Goal: Use online tool/utility: Utilize a website feature to perform a specific function

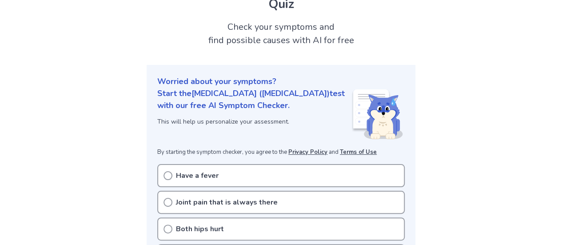
scroll to position [44, 0]
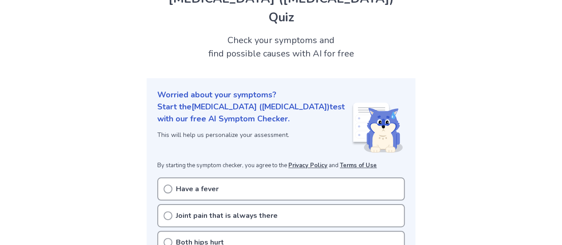
click at [170, 185] on icon at bounding box center [168, 189] width 9 height 9
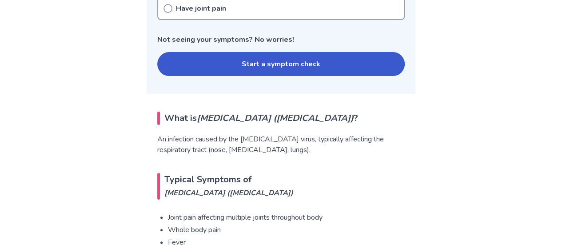
scroll to position [400, 0]
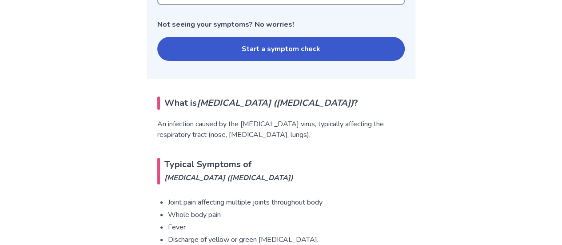
click at [270, 37] on button "Start a symptom check" at bounding box center [281, 49] width 248 height 24
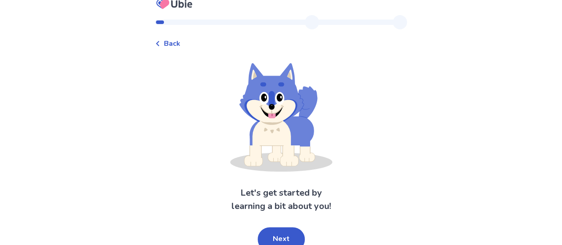
scroll to position [17, 0]
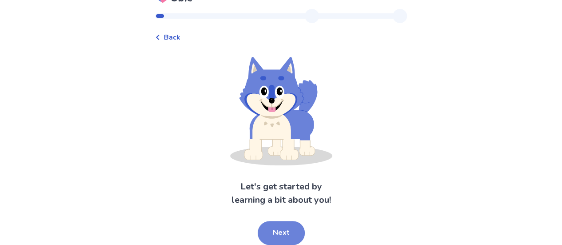
click at [278, 235] on button "Next" at bounding box center [281, 233] width 47 height 24
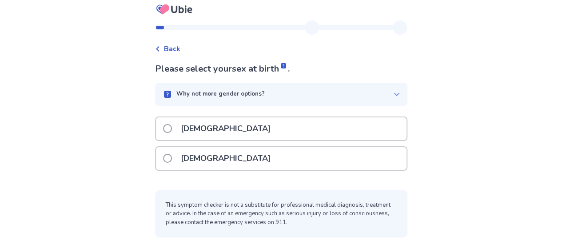
click at [172, 128] on span at bounding box center [167, 128] width 9 height 9
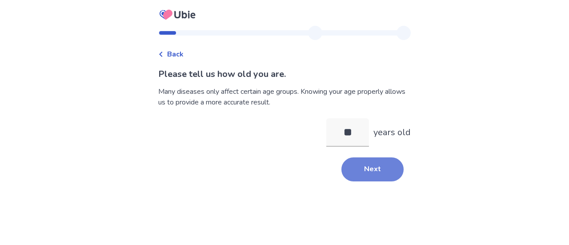
type input "**"
click at [376, 174] on button "Next" at bounding box center [372, 169] width 62 height 24
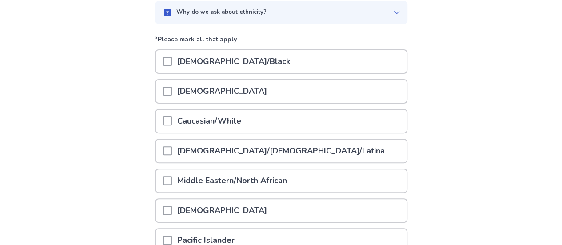
scroll to position [89, 0]
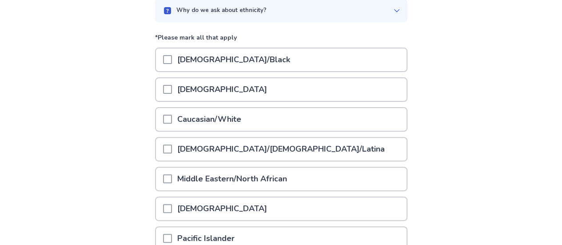
click at [169, 121] on span at bounding box center [167, 119] width 9 height 9
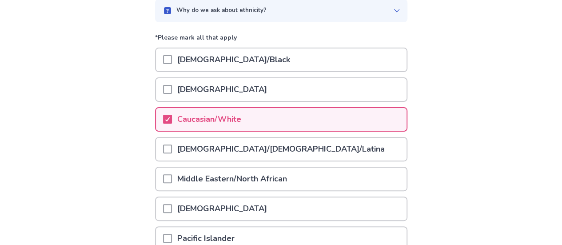
scroll to position [203, 0]
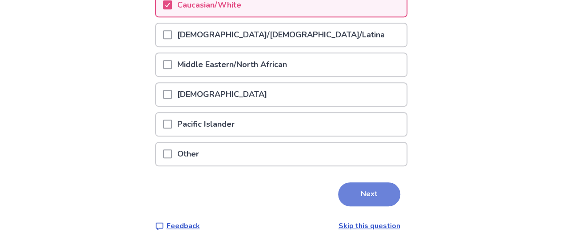
click at [369, 200] on button "Next" at bounding box center [369, 194] width 62 height 24
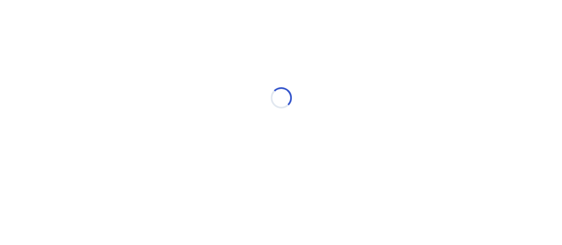
scroll to position [0, 0]
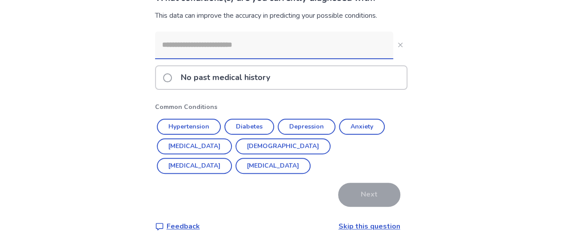
scroll to position [76, 0]
click at [172, 76] on span at bounding box center [167, 77] width 9 height 9
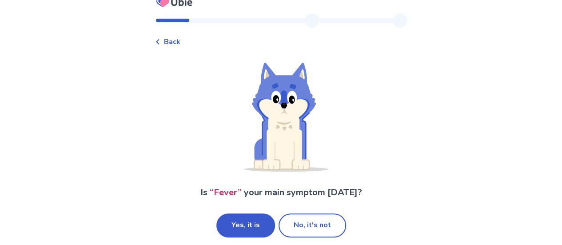
scroll to position [19, 0]
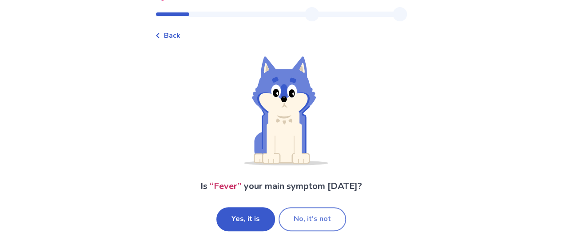
click at [305, 218] on button "No, it's not" at bounding box center [313, 219] width 68 height 24
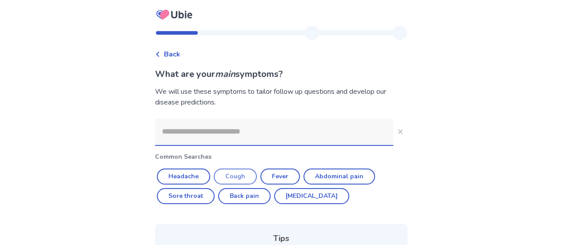
click at [242, 172] on button "Cough" at bounding box center [235, 177] width 43 height 16
type input "*****"
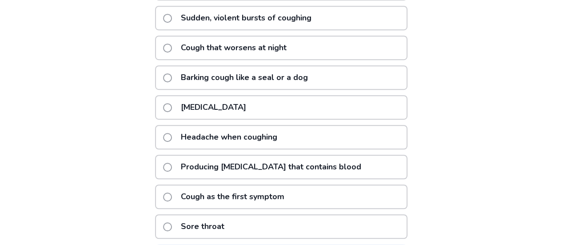
scroll to position [222, 0]
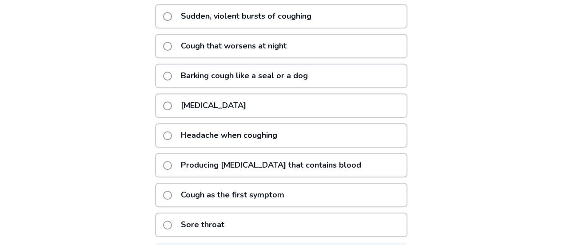
click at [171, 136] on span at bounding box center [167, 135] width 9 height 9
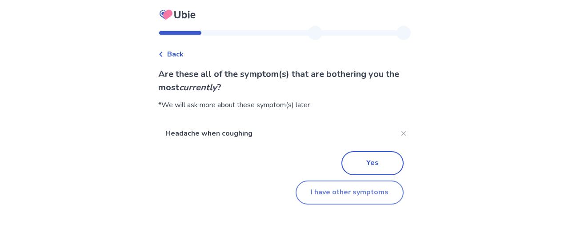
click at [373, 193] on button "I have other symptoms" at bounding box center [350, 193] width 108 height 24
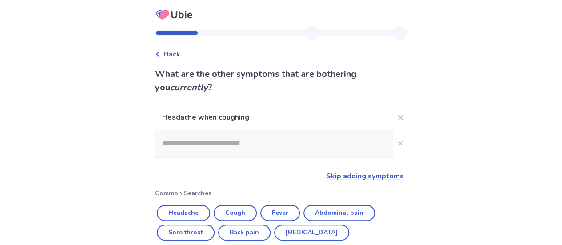
click at [172, 55] on span "Back" at bounding box center [172, 54] width 16 height 11
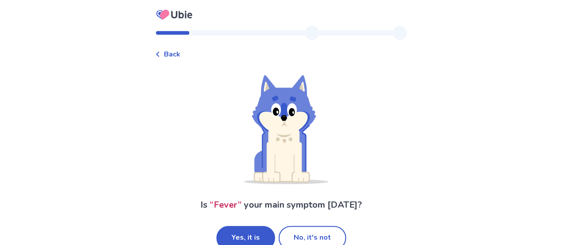
scroll to position [19, 0]
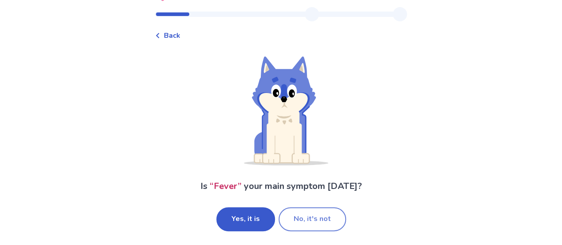
click at [316, 218] on button "No, it's not" at bounding box center [313, 219] width 68 height 24
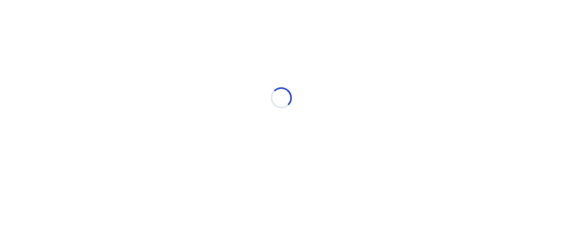
scroll to position [0, 0]
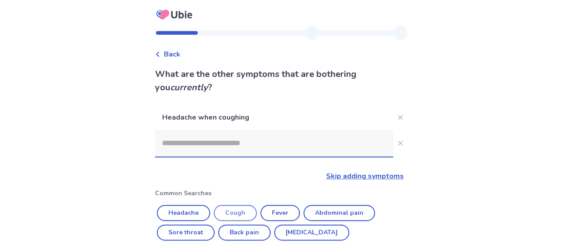
click at [236, 215] on button "Cough" at bounding box center [235, 213] width 43 height 16
type input "*****"
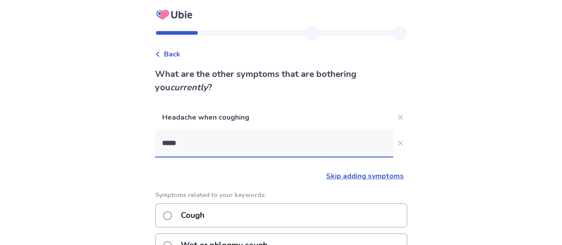
click at [172, 213] on span at bounding box center [167, 215] width 9 height 9
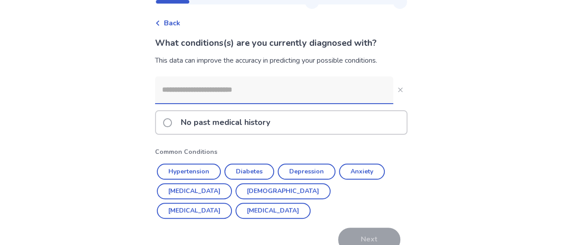
scroll to position [44, 0]
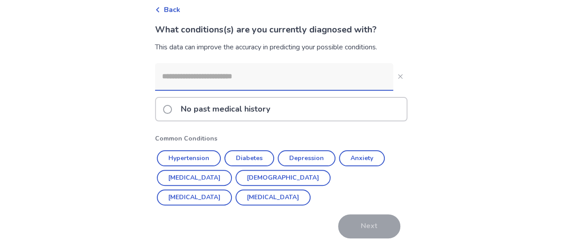
click at [170, 109] on span at bounding box center [167, 109] width 9 height 9
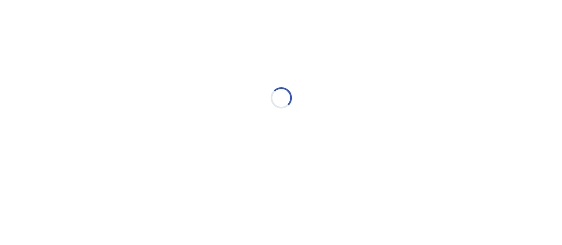
scroll to position [0, 0]
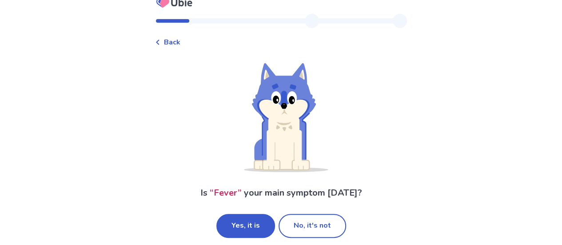
scroll to position [19, 0]
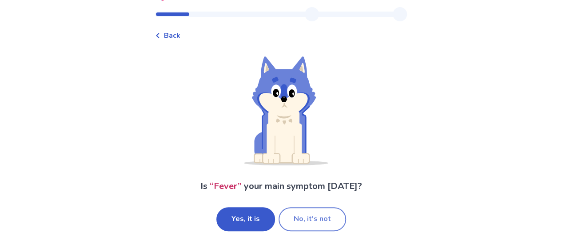
click at [300, 217] on button "No, it's not" at bounding box center [313, 219] width 68 height 24
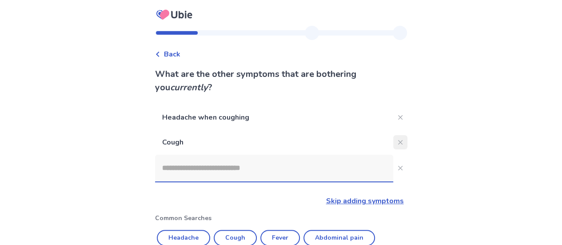
click at [398, 143] on icon "Close" at bounding box center [400, 142] width 4 height 4
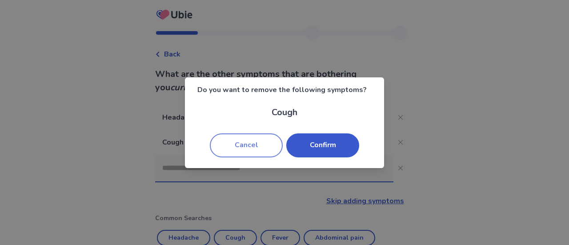
click at [269, 144] on button "Cancel" at bounding box center [246, 145] width 73 height 24
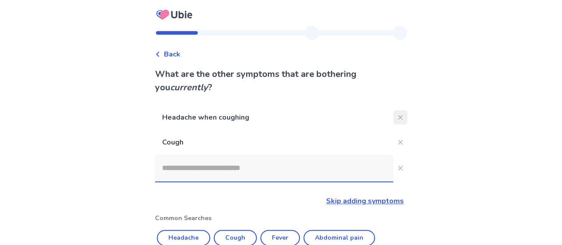
click at [396, 120] on button "Close" at bounding box center [401, 117] width 14 height 14
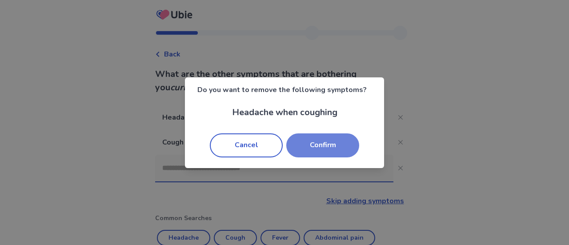
click at [301, 142] on button "Confirm" at bounding box center [322, 145] width 73 height 24
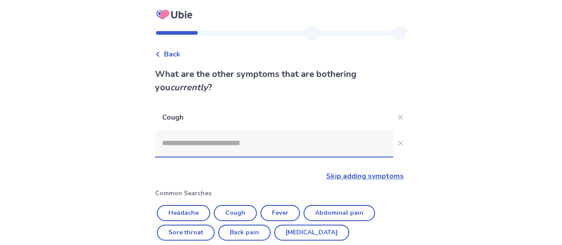
click at [334, 175] on link "Skip adding symptoms" at bounding box center [365, 176] width 78 height 10
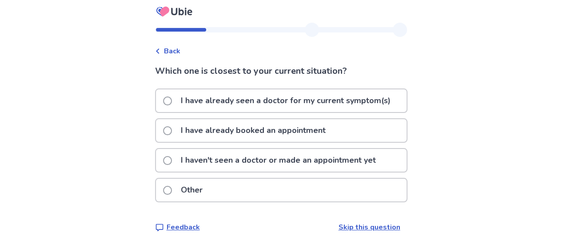
scroll to position [4, 0]
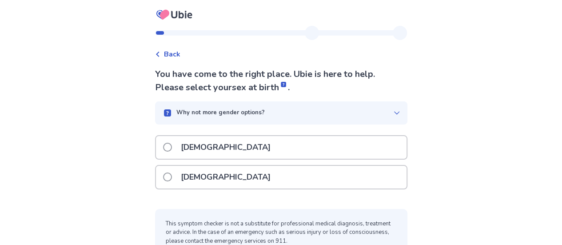
click at [171, 145] on span at bounding box center [167, 147] width 9 height 9
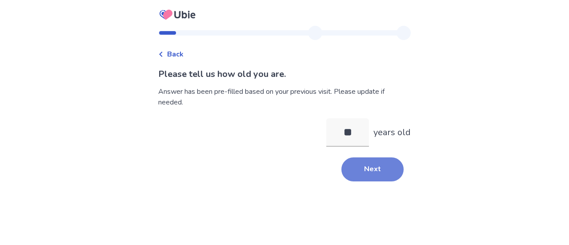
click at [374, 174] on button "Next" at bounding box center [372, 169] width 62 height 24
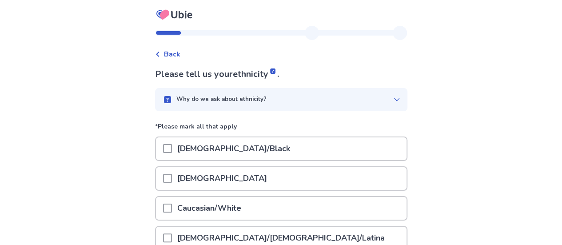
scroll to position [89, 0]
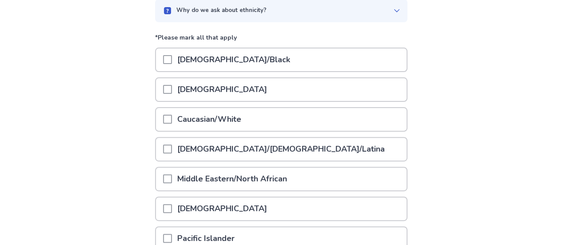
click at [172, 119] on span at bounding box center [167, 119] width 9 height 9
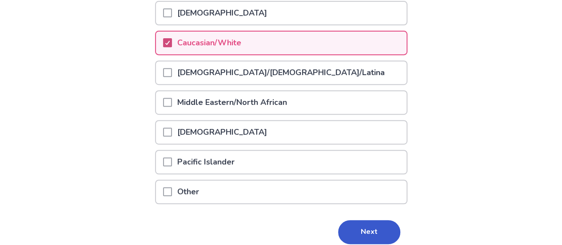
scroll to position [203, 0]
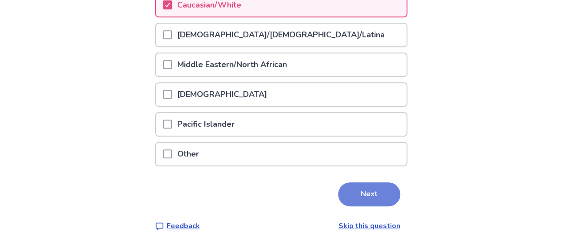
click at [344, 191] on button "Next" at bounding box center [369, 194] width 62 height 24
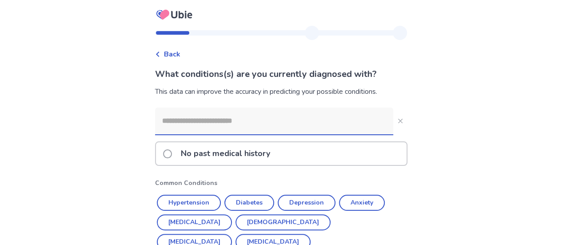
click at [167, 152] on div "No past medical history" at bounding box center [281, 153] width 251 height 23
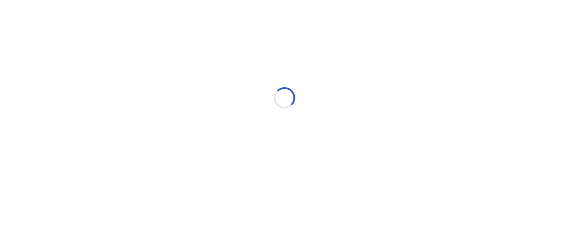
click at [177, 156] on div "Loading..." at bounding box center [284, 98] width 253 height 178
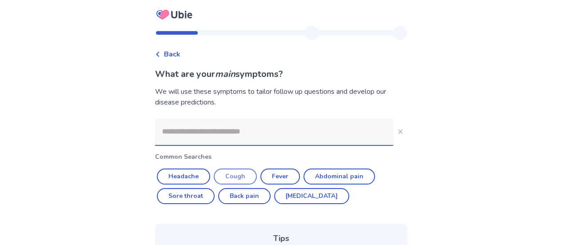
click at [254, 176] on button "Cough" at bounding box center [235, 177] width 43 height 16
type input "*****"
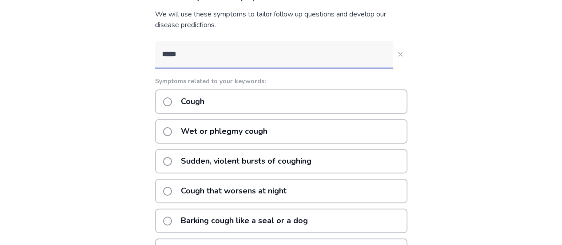
scroll to position [89, 0]
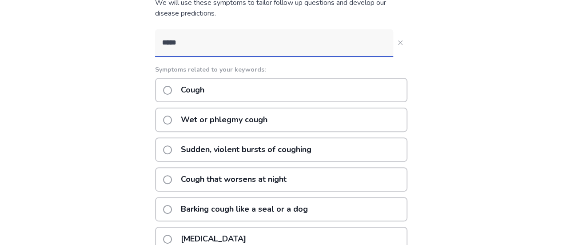
click at [172, 148] on span at bounding box center [167, 149] width 9 height 9
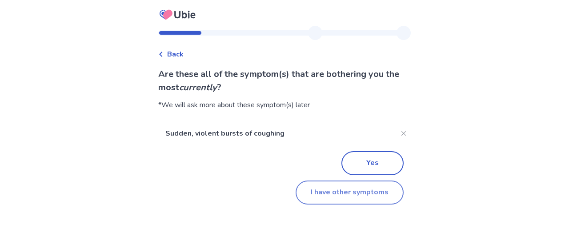
click at [338, 192] on button "I have other symptoms" at bounding box center [350, 193] width 108 height 24
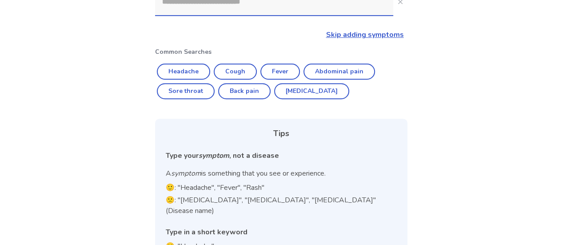
scroll to position [2, 0]
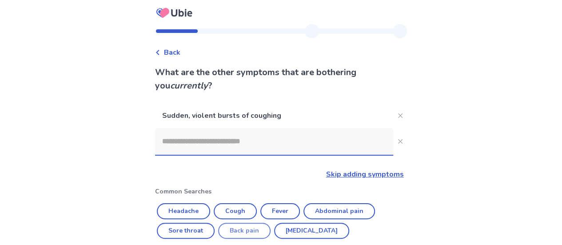
click at [236, 232] on button "Back pain" at bounding box center [244, 231] width 52 height 16
type input "*********"
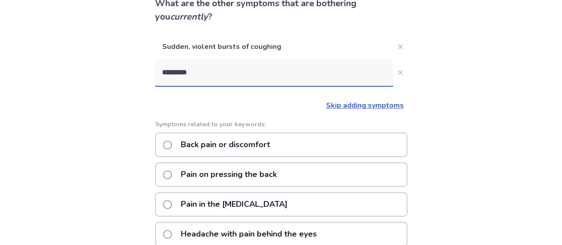
scroll to position [29, 0]
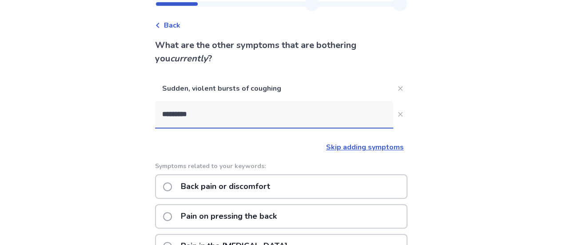
click at [172, 182] on span at bounding box center [167, 186] width 9 height 9
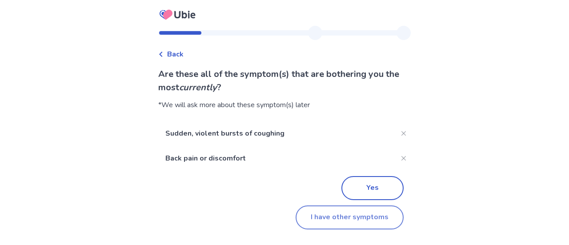
click at [324, 212] on button "I have other symptoms" at bounding box center [350, 217] width 108 height 24
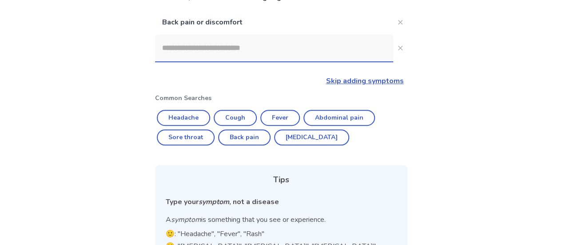
scroll to position [27, 0]
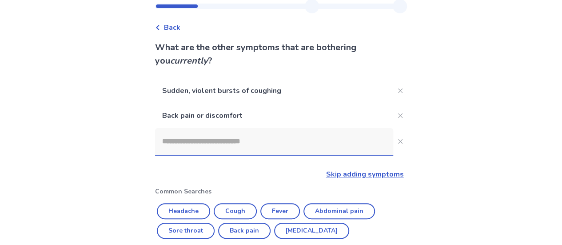
click at [337, 174] on link "Skip adding symptoms" at bounding box center [365, 174] width 78 height 10
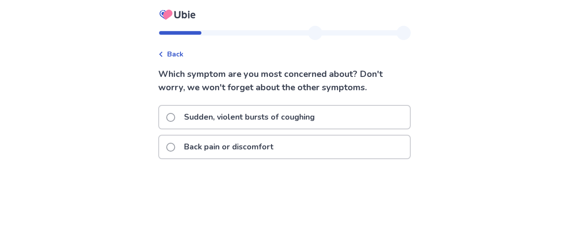
click at [175, 118] on span at bounding box center [170, 117] width 9 height 9
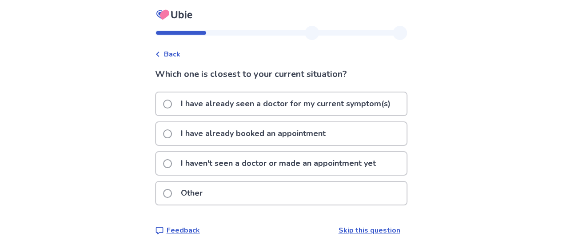
click at [172, 165] on span at bounding box center [167, 163] width 9 height 9
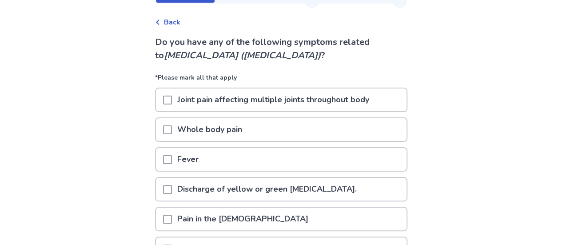
scroll to position [44, 0]
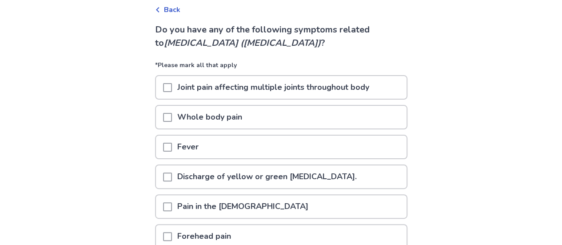
click at [172, 178] on span at bounding box center [167, 177] width 9 height 9
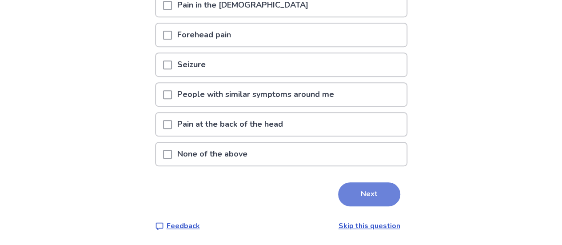
scroll to position [246, 0]
click at [382, 197] on button "Next" at bounding box center [369, 194] width 62 height 24
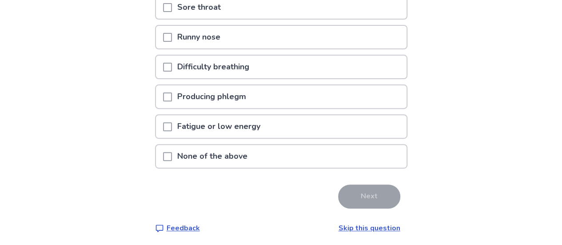
scroll to position [127, 0]
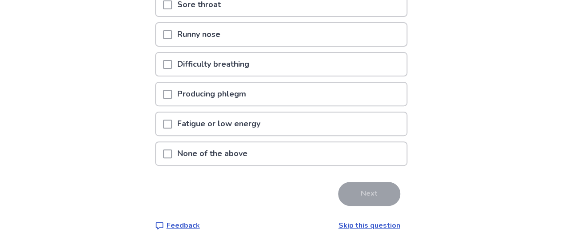
click at [172, 97] on span at bounding box center [167, 94] width 9 height 9
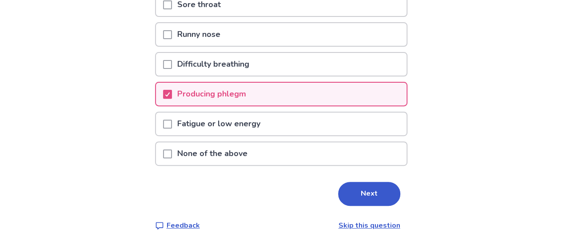
click at [172, 128] on span at bounding box center [167, 124] width 9 height 9
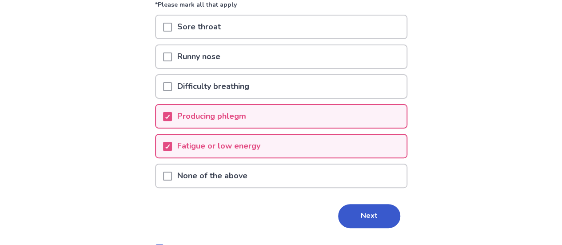
scroll to position [38, 0]
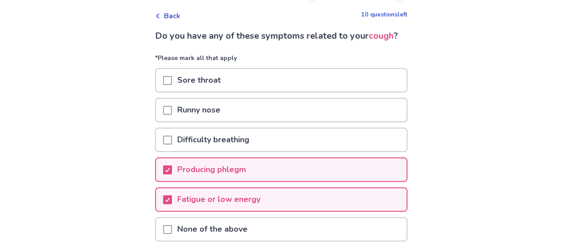
click at [172, 145] on span at bounding box center [167, 140] width 9 height 9
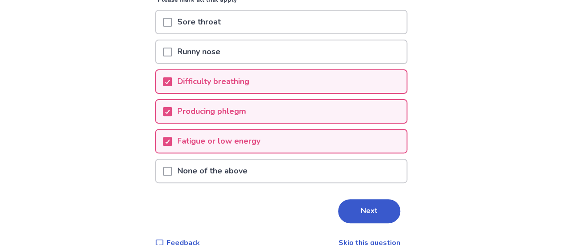
scroll to position [127, 0]
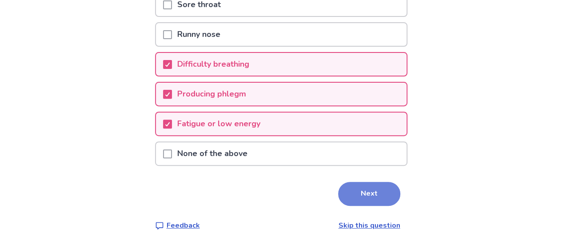
click at [349, 183] on button "Next" at bounding box center [369, 194] width 62 height 24
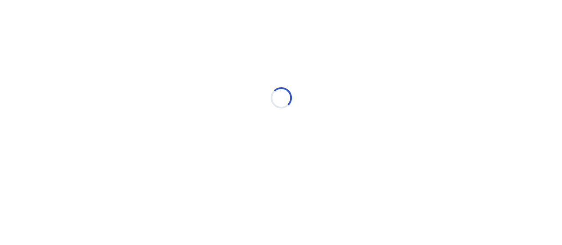
scroll to position [0, 0]
select select "*"
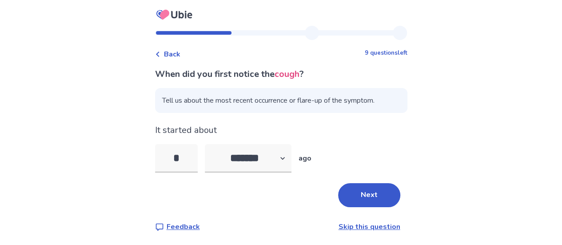
type input "*"
click at [350, 188] on button "Next" at bounding box center [369, 195] width 62 height 24
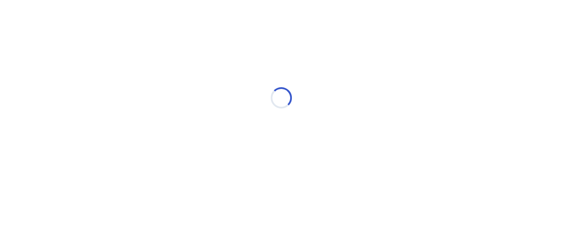
select select "*"
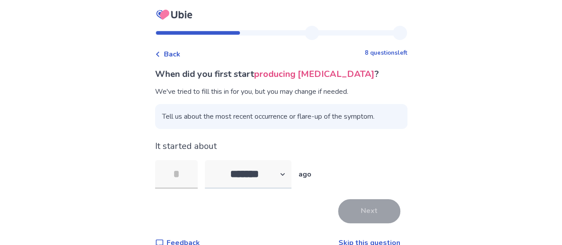
type input "*"
click at [358, 211] on button "Next" at bounding box center [369, 211] width 62 height 24
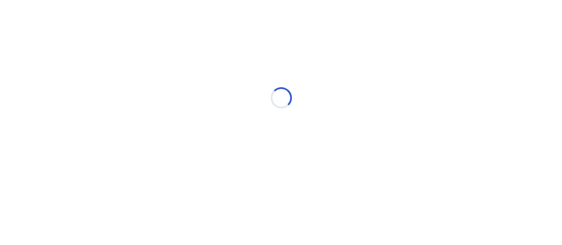
select select "*"
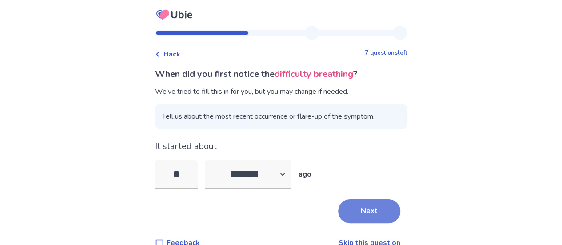
type input "*"
click at [351, 212] on button "Next" at bounding box center [369, 211] width 62 height 24
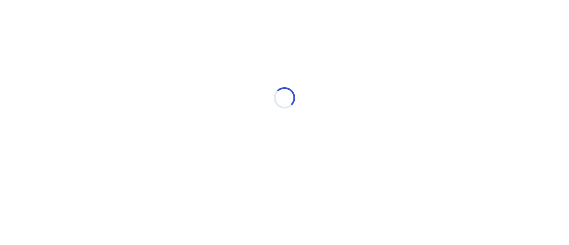
select select "*"
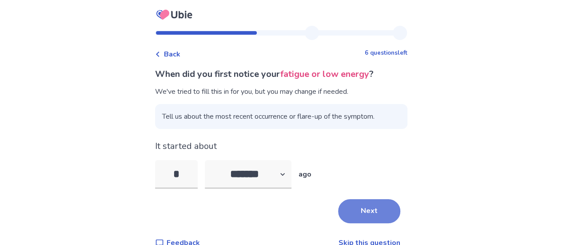
click at [351, 203] on button "Next" at bounding box center [369, 211] width 62 height 24
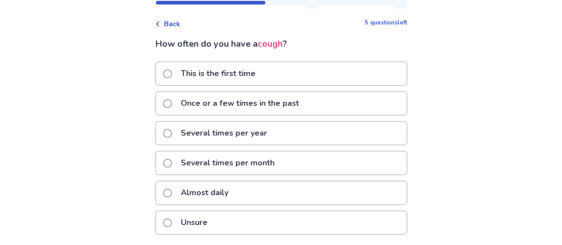
scroll to position [44, 0]
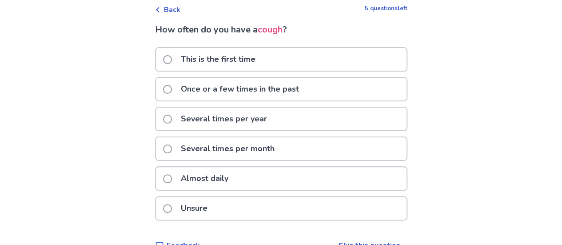
click at [172, 61] on span at bounding box center [167, 59] width 9 height 9
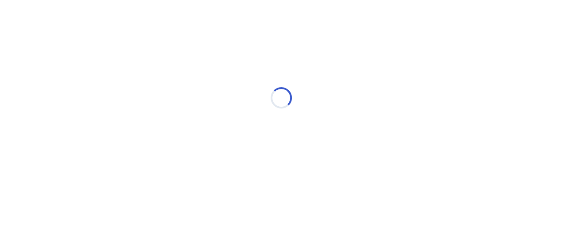
scroll to position [0, 0]
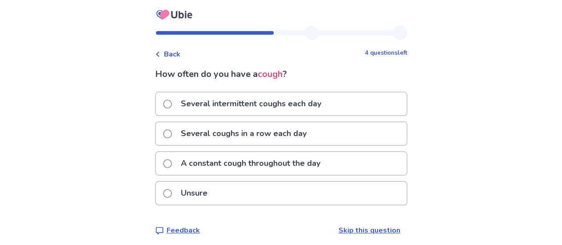
click at [171, 162] on span at bounding box center [167, 163] width 9 height 9
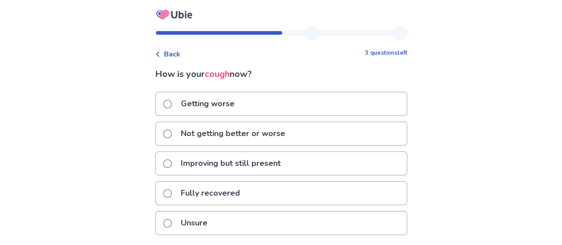
click at [172, 132] on span at bounding box center [167, 133] width 9 height 9
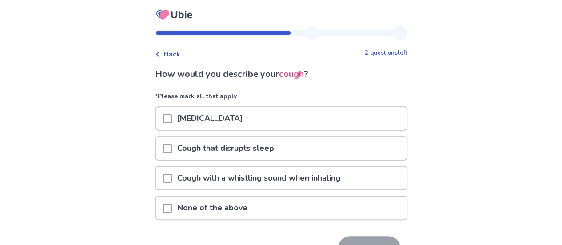
click at [172, 115] on span at bounding box center [167, 118] width 9 height 9
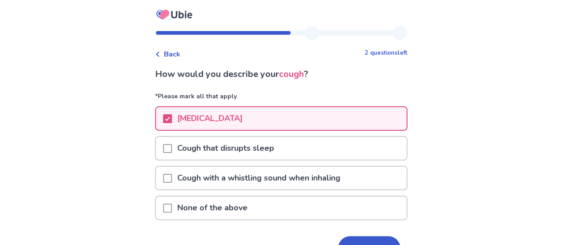
click at [172, 150] on span at bounding box center [167, 148] width 9 height 9
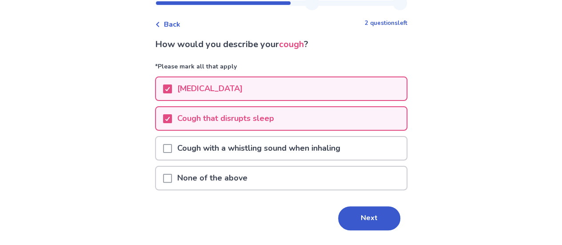
scroll to position [54, 0]
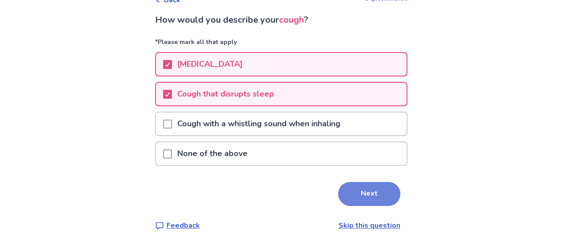
click at [367, 197] on button "Next" at bounding box center [369, 194] width 62 height 24
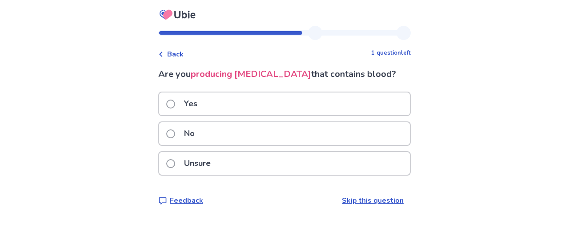
click at [174, 104] on span at bounding box center [170, 104] width 9 height 9
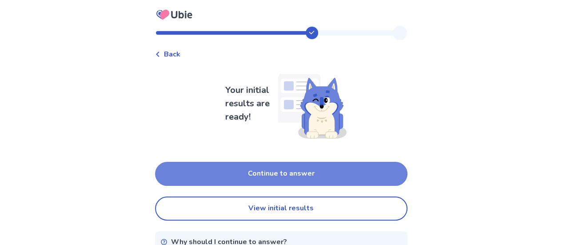
scroll to position [36, 0]
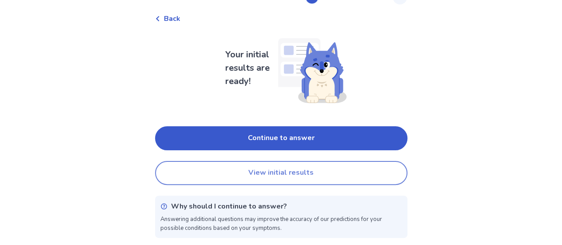
click at [305, 169] on button "View initial results" at bounding box center [281, 173] width 253 height 24
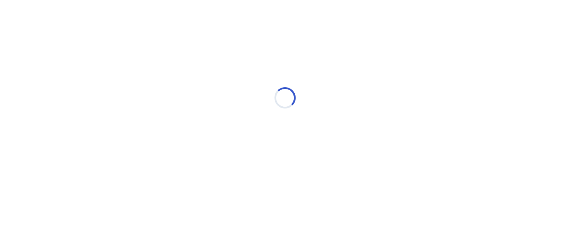
scroll to position [0, 0]
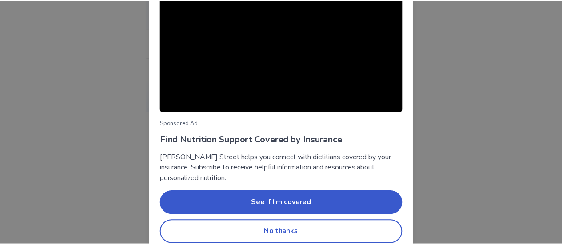
scroll to position [124, 0]
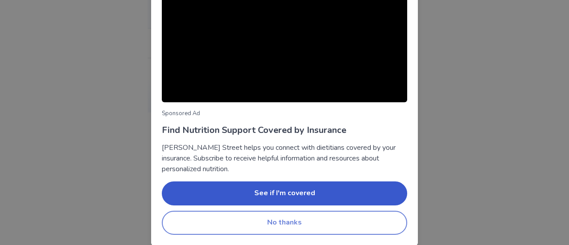
click at [315, 222] on button "No thanks" at bounding box center [284, 223] width 245 height 24
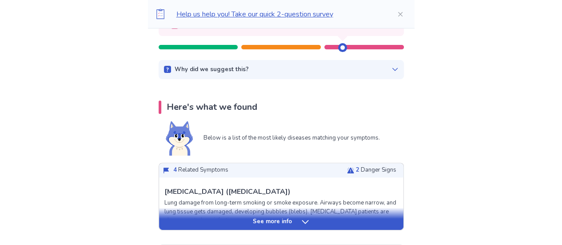
scroll to position [133, 0]
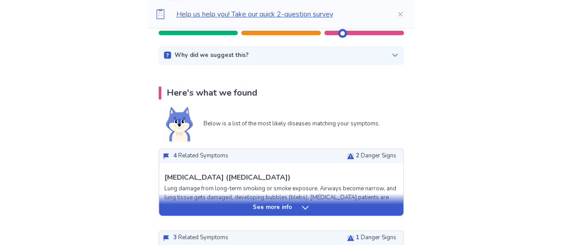
click at [305, 209] on icon at bounding box center [305, 207] width 9 height 9
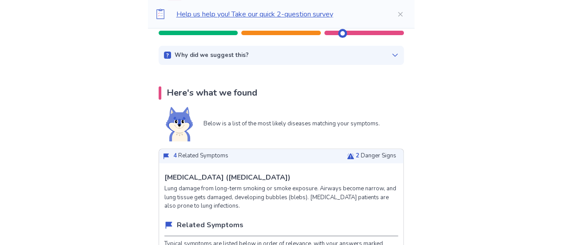
scroll to position [0, 0]
